Goal: Browse casually: Explore the website without a specific task or goal

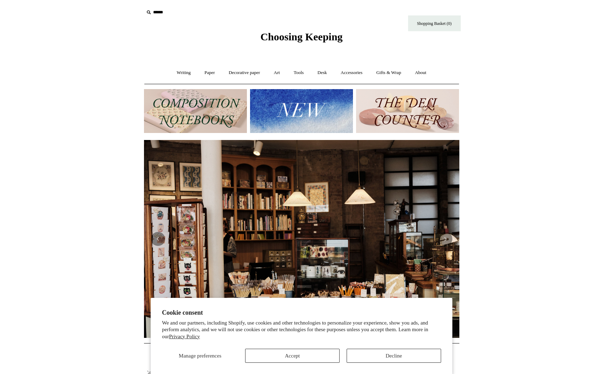
click at [311, 109] on img at bounding box center [301, 111] width 103 height 44
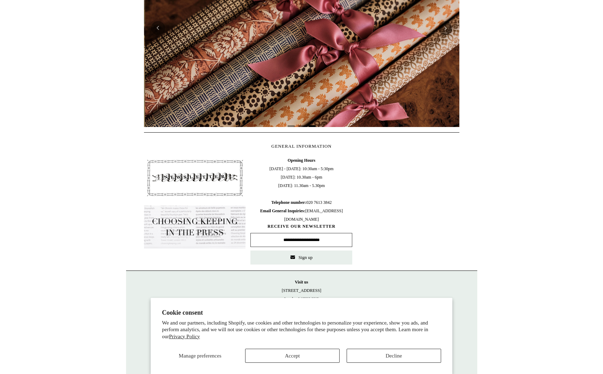
scroll to position [0, 631]
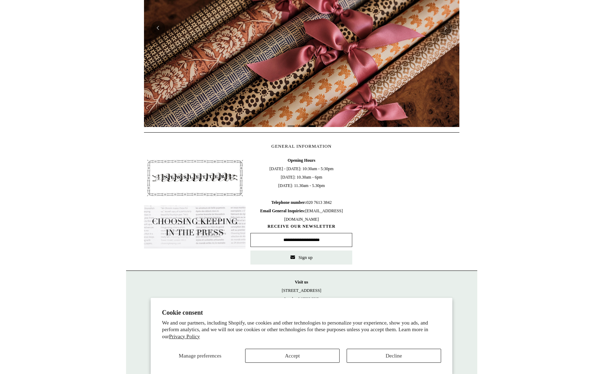
click at [504, 242] on html "Cookie consent We and our partners, including Shopify, use cookies and other te…" at bounding box center [301, 84] width 603 height 591
click at [294, 356] on button "Accept" at bounding box center [292, 356] width 94 height 14
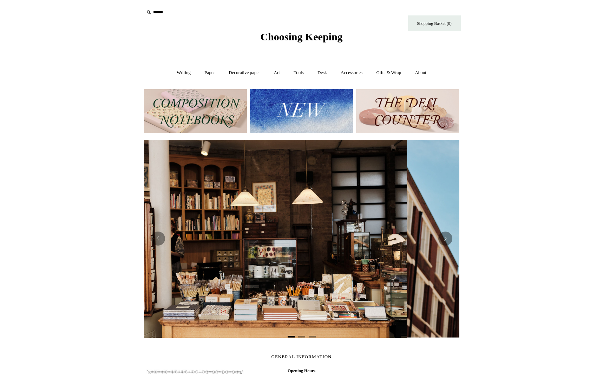
scroll to position [0, 3]
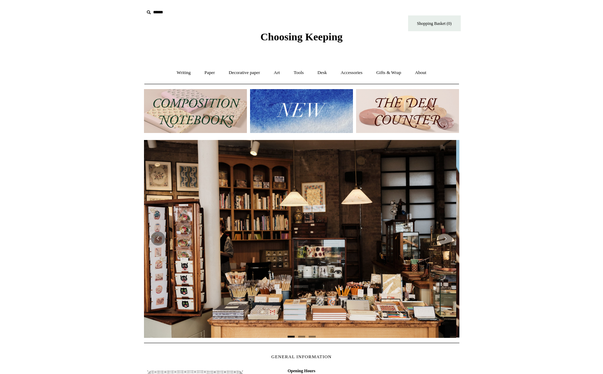
click at [302, 111] on img at bounding box center [301, 111] width 103 height 44
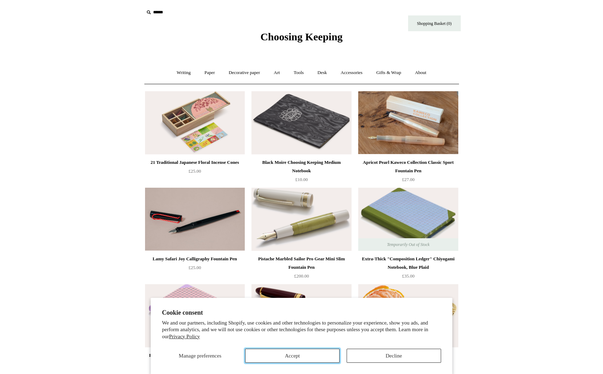
click at [292, 361] on button "Accept" at bounding box center [292, 356] width 94 height 14
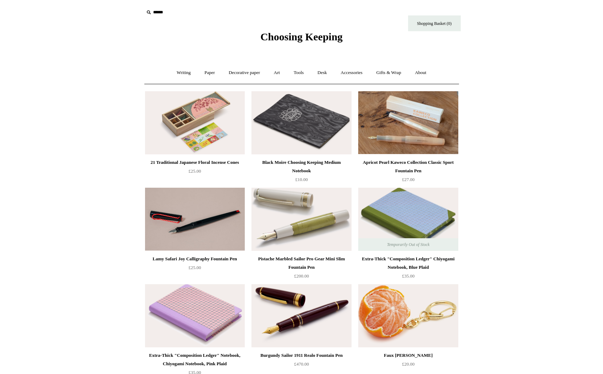
click at [205, 116] on img at bounding box center [195, 122] width 100 height 63
click at [209, 133] on img at bounding box center [195, 122] width 100 height 63
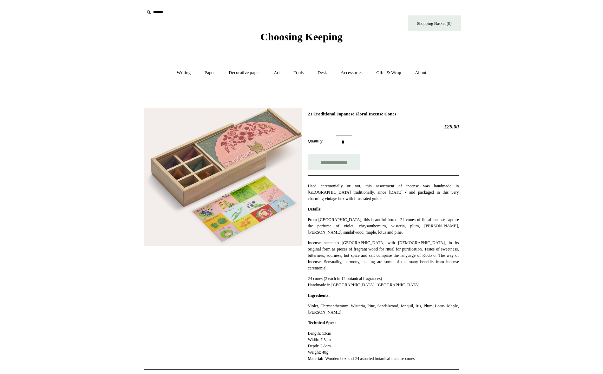
click at [236, 218] on img at bounding box center [222, 177] width 157 height 139
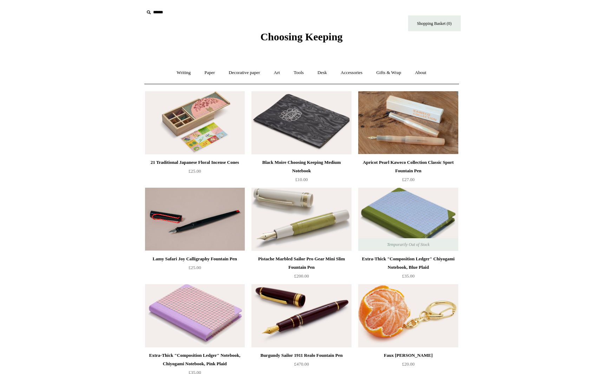
click at [190, 147] on img at bounding box center [195, 122] width 100 height 63
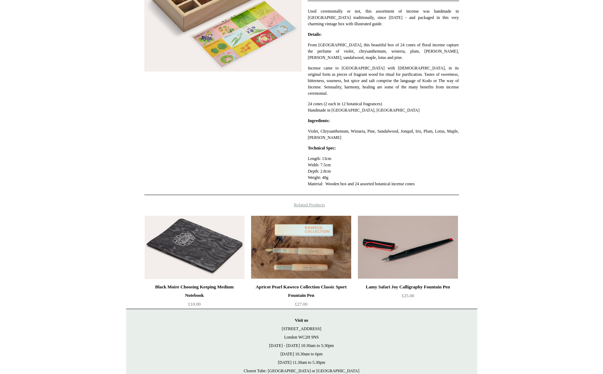
scroll to position [108, 0]
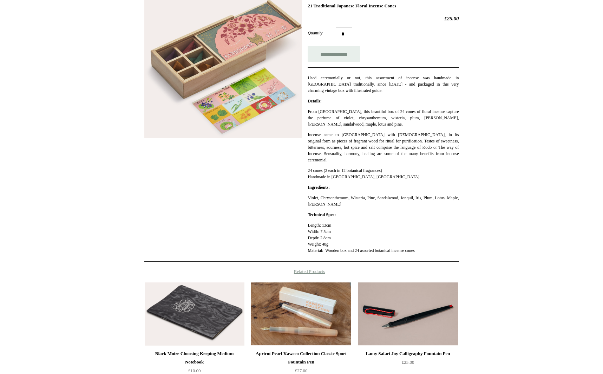
click at [204, 74] on img at bounding box center [222, 69] width 157 height 139
